Goal: Task Accomplishment & Management: Complete application form

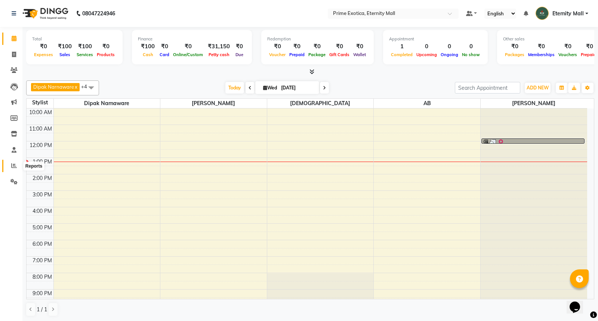
click at [14, 165] on icon at bounding box center [14, 166] width 6 height 6
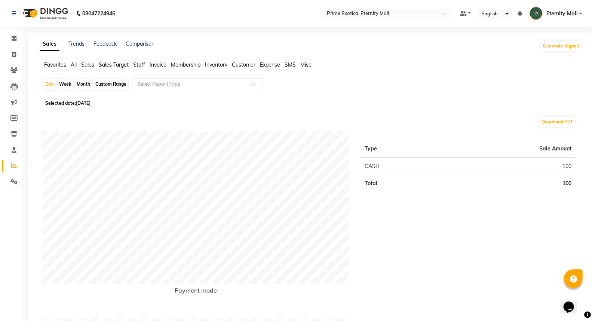
click at [84, 86] on div "Month" at bounding box center [83, 84] width 17 height 10
select select "9"
select select "2025"
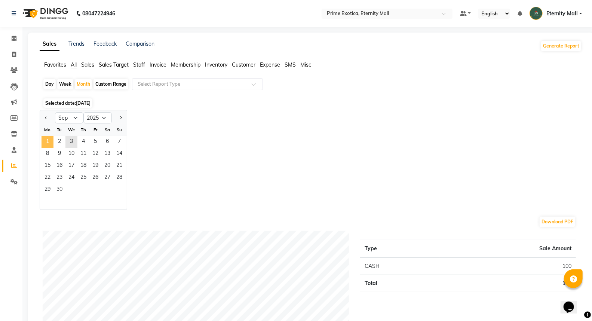
click at [48, 139] on span "1" at bounding box center [47, 142] width 12 height 12
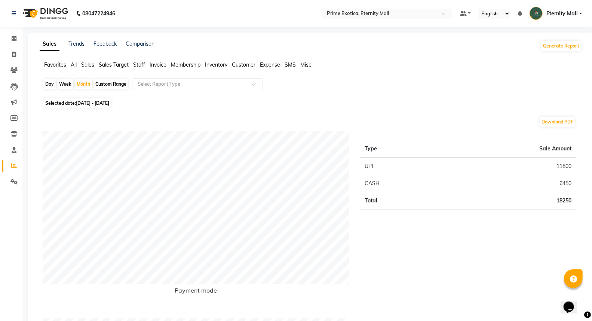
click at [46, 15] on img at bounding box center [44, 13] width 51 height 21
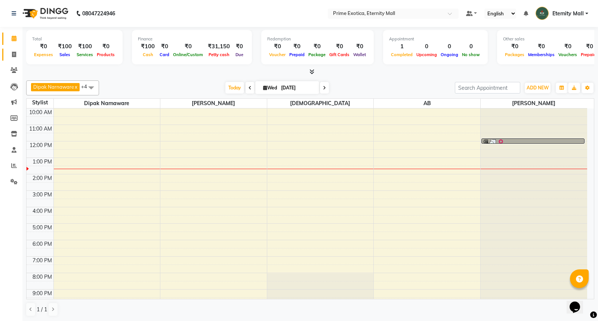
click at [14, 55] on icon at bounding box center [14, 55] width 4 height 6
select select "service"
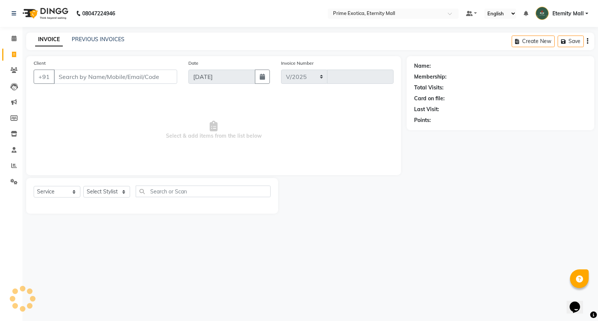
select select "5774"
type input "3390"
click at [125, 193] on select "Select Stylist AB ADMIN ajay vikram lakshane [PERSON_NAME] Isha [PERSON_NAME] […" at bounding box center [106, 192] width 47 height 12
select select "36457"
click at [83, 186] on select "Select Stylist AB ADMIN ajay vikram lakshane [PERSON_NAME] Isha [PERSON_NAME] […" at bounding box center [106, 192] width 47 height 12
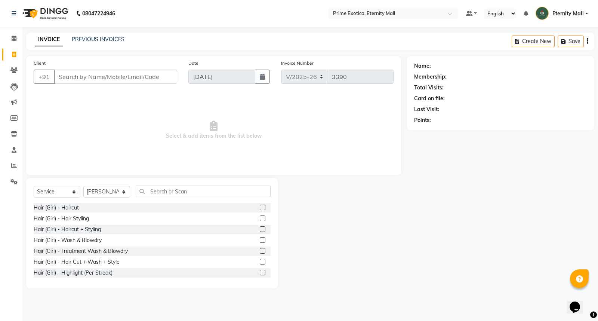
click at [260, 240] on label at bounding box center [263, 240] width 6 height 6
click at [260, 240] on input "checkbox" at bounding box center [262, 240] width 5 height 5
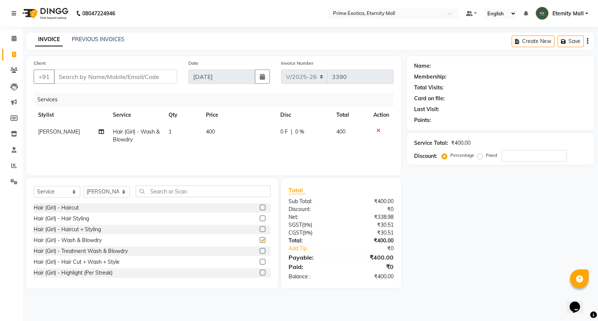
checkbox input "false"
click at [118, 75] on input "Client" at bounding box center [115, 77] width 123 height 14
click at [210, 128] on span "400" at bounding box center [210, 131] width 9 height 7
select select "36457"
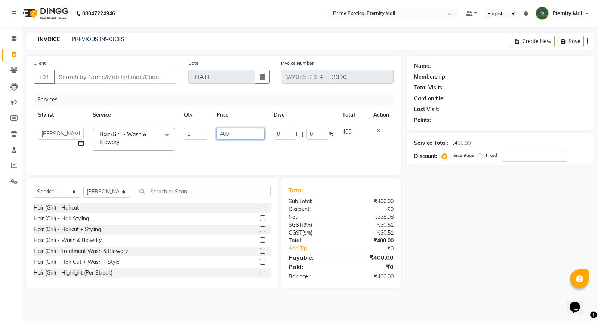
click at [222, 135] on input "400" at bounding box center [240, 134] width 48 height 12
type input "500"
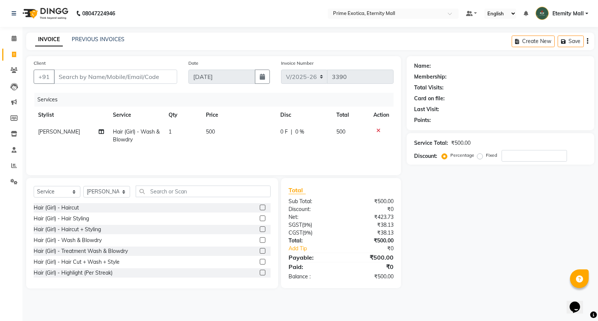
click at [215, 148] on div "Services Stylist Service Qty Price Disc Total Action [PERSON_NAME] Hair (Girl) …" at bounding box center [214, 130] width 360 height 75
click at [139, 73] on input "Client" at bounding box center [115, 77] width 123 height 14
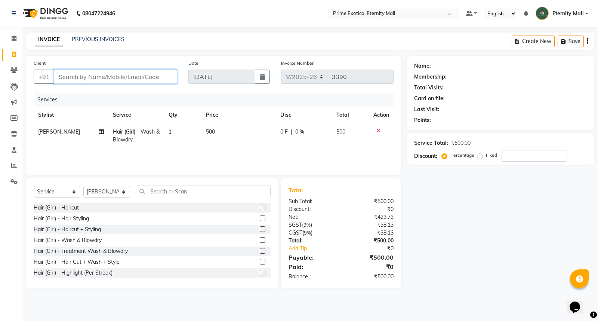
click at [88, 76] on input "Client" at bounding box center [115, 77] width 123 height 14
type input "9"
type input "0"
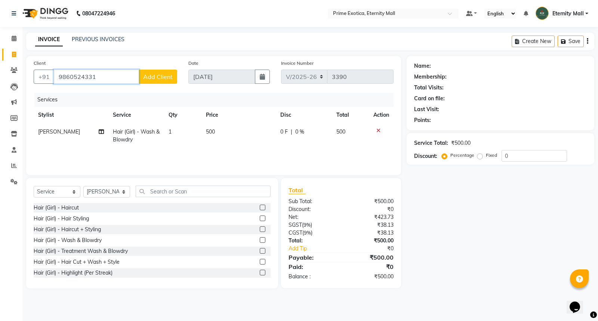
type input "9860524331"
click at [166, 79] on span "Add Client" at bounding box center [158, 76] width 30 height 7
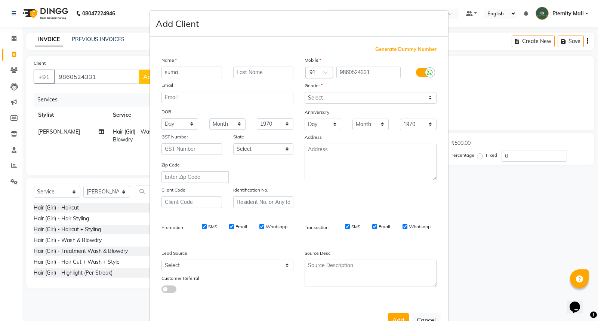
type input "suma"
click at [313, 98] on select "Select [DEMOGRAPHIC_DATA] [DEMOGRAPHIC_DATA] Other Prefer Not To Say" at bounding box center [371, 98] width 132 height 12
select select "[DEMOGRAPHIC_DATA]"
click at [305, 92] on select "Select [DEMOGRAPHIC_DATA] [DEMOGRAPHIC_DATA] Other Prefer Not To Say" at bounding box center [371, 98] width 132 height 12
click at [389, 316] on button "Add" at bounding box center [398, 319] width 21 height 13
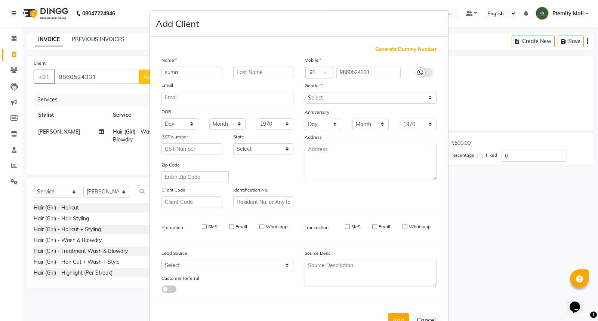
select select
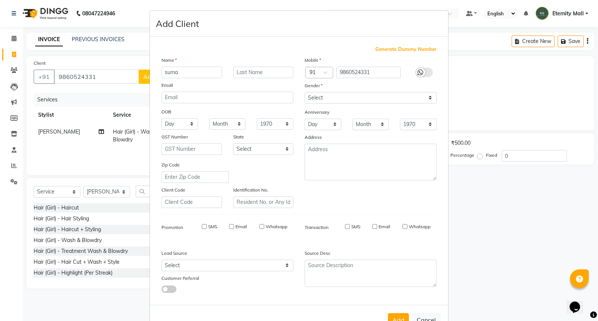
select select
checkbox input "false"
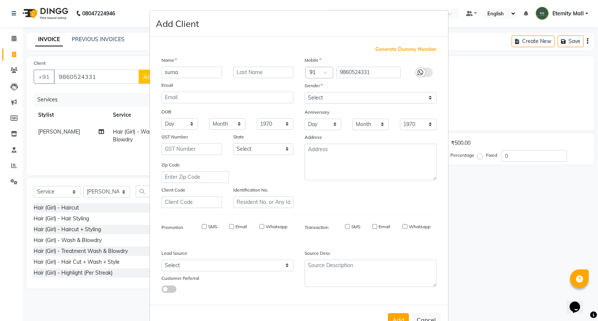
checkbox input "false"
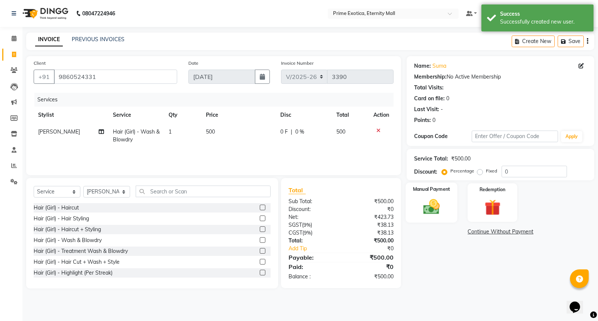
click at [448, 185] on div "Manual Payment" at bounding box center [432, 202] width 52 height 40
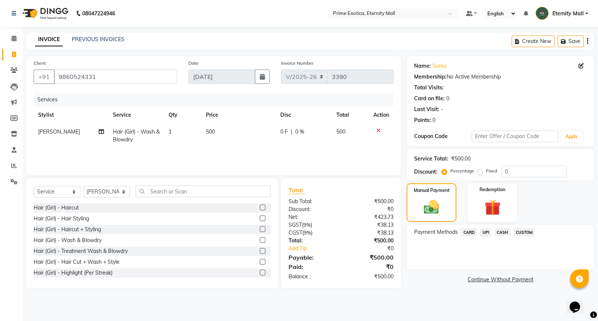
click at [488, 232] on span "UPI" at bounding box center [486, 232] width 12 height 9
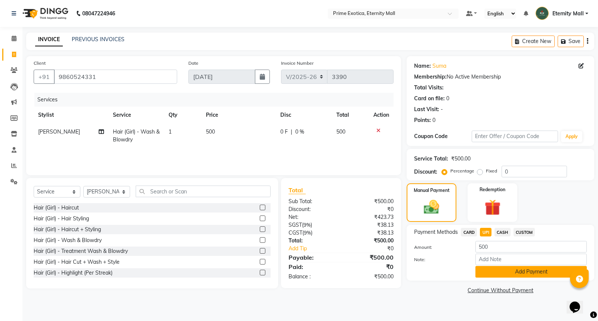
click at [481, 275] on button "Add Payment" at bounding box center [530, 272] width 111 height 12
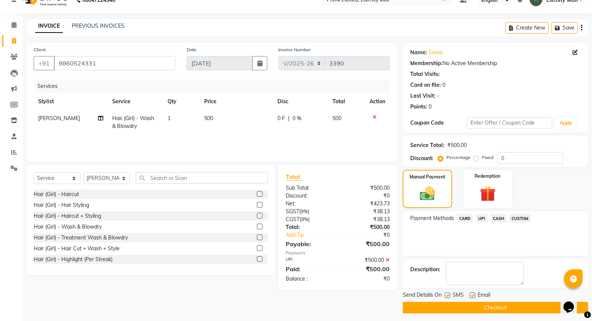
scroll to position [17, 0]
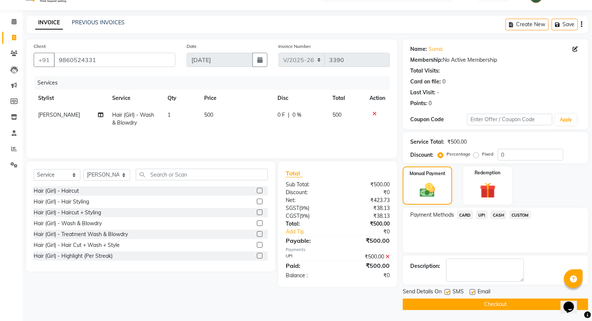
click at [468, 304] on button "Checkout" at bounding box center [495, 304] width 185 height 12
